Goal: Transaction & Acquisition: Download file/media

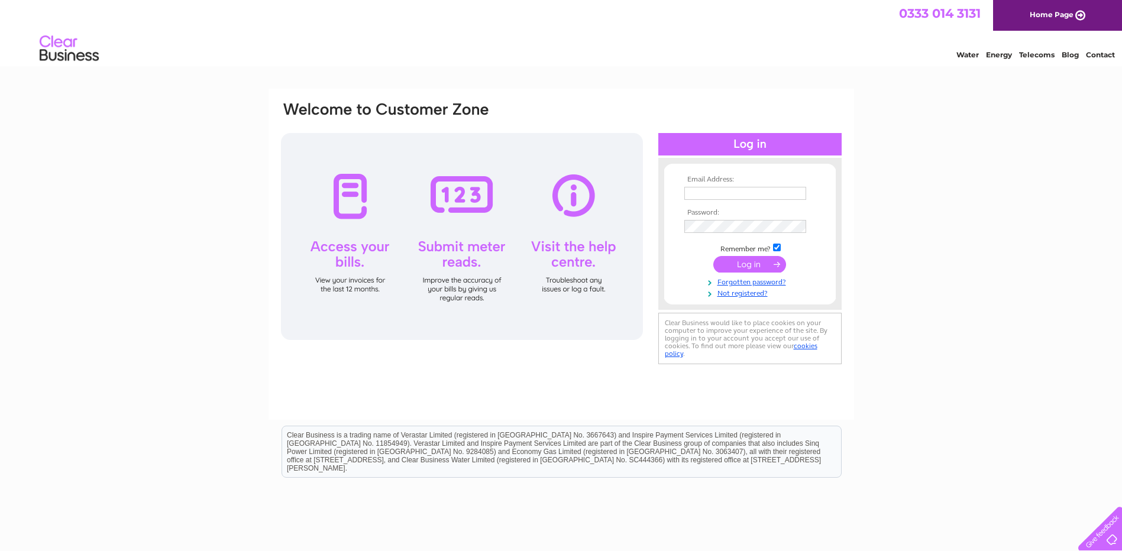
type input "harun.rashid@premierhytemp.com"
click at [758, 263] on input "submit" at bounding box center [749, 264] width 73 height 17
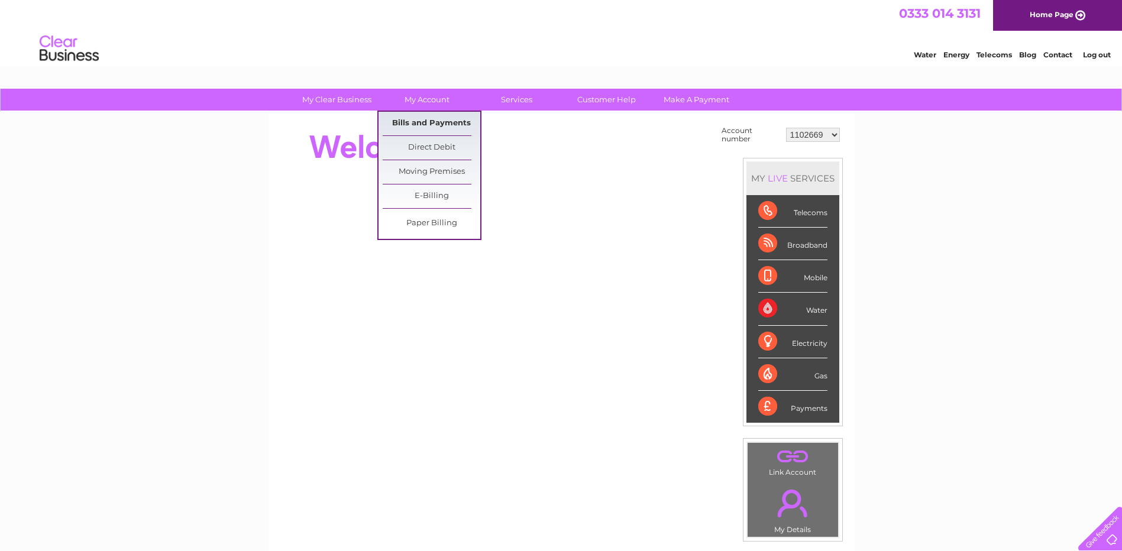
click at [422, 124] on link "Bills and Payments" at bounding box center [432, 124] width 98 height 24
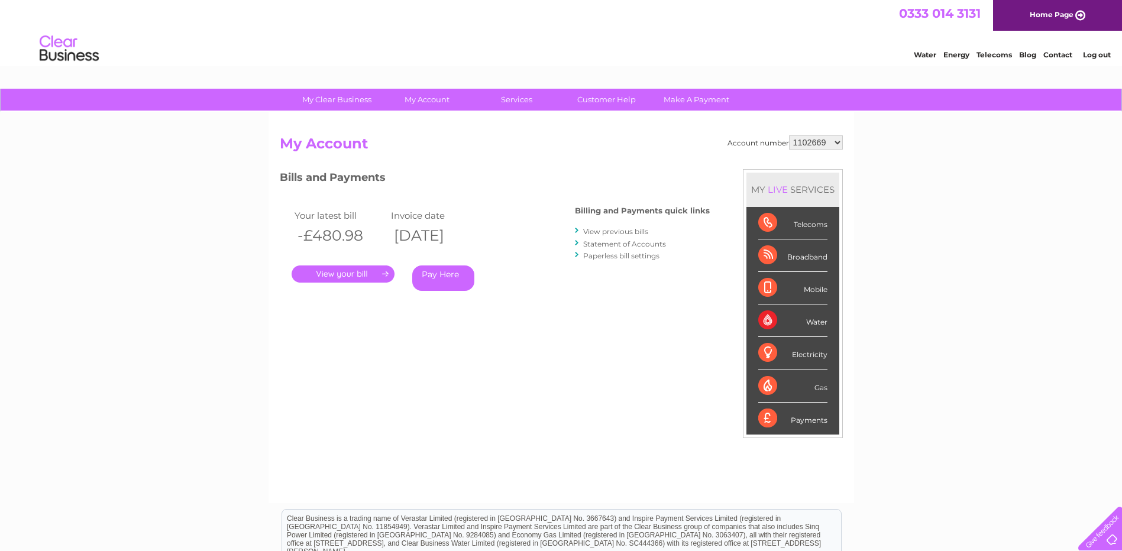
click at [838, 143] on select "1102669 30312019" at bounding box center [816, 142] width 54 height 14
select select "30312019"
click at [789, 135] on select "1102669 30312019" at bounding box center [816, 142] width 54 height 14
click at [351, 275] on link "." at bounding box center [343, 274] width 103 height 17
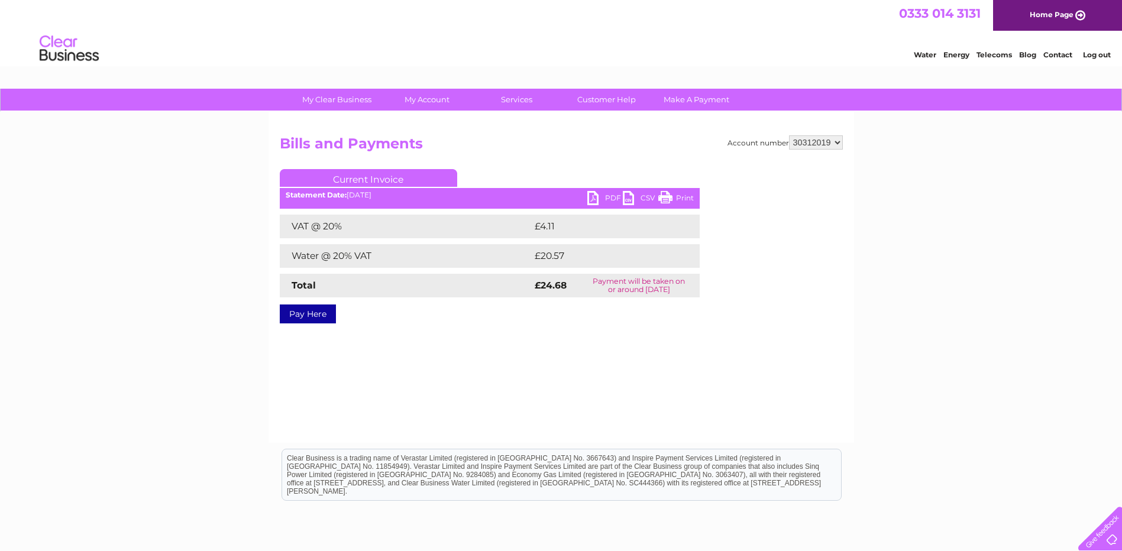
click at [591, 196] on link "PDF" at bounding box center [604, 199] width 35 height 17
click at [911, 247] on div "My Clear Business Login Details My Details My Preferences Link Account My Accou…" at bounding box center [561, 367] width 1122 height 556
click at [1097, 59] on link "Log out" at bounding box center [1097, 54] width 28 height 9
